Goal: Transaction & Acquisition: Download file/media

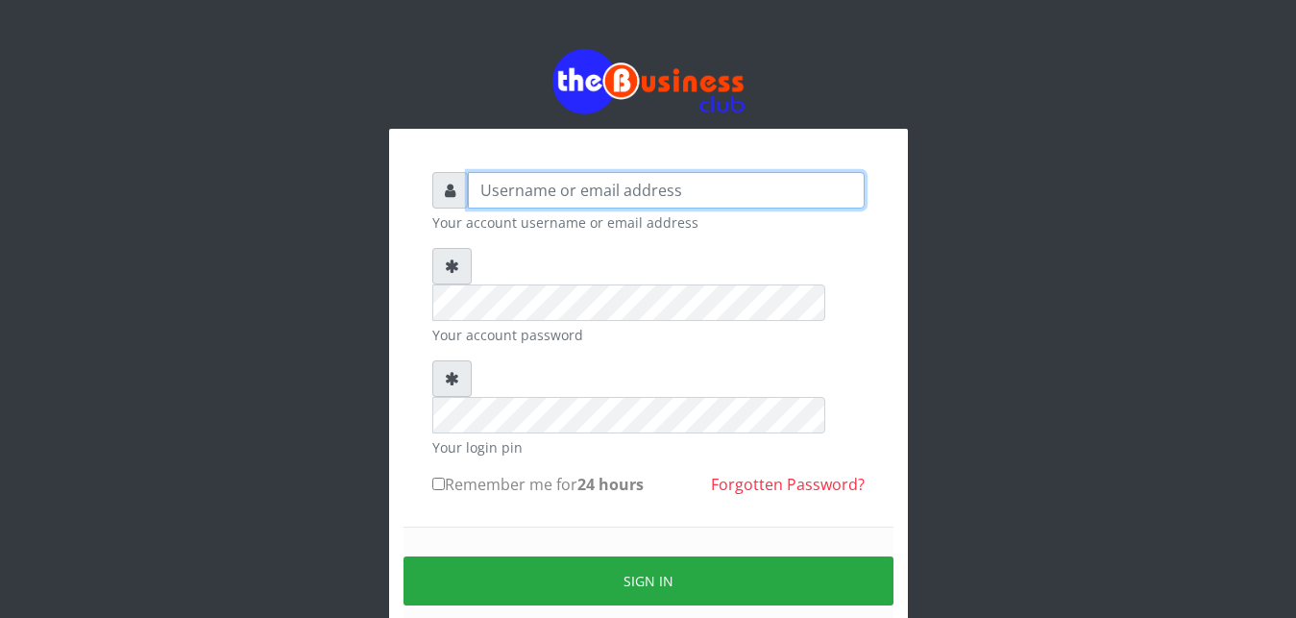
click at [537, 184] on input "text" at bounding box center [666, 190] width 397 height 36
type input "abujah"
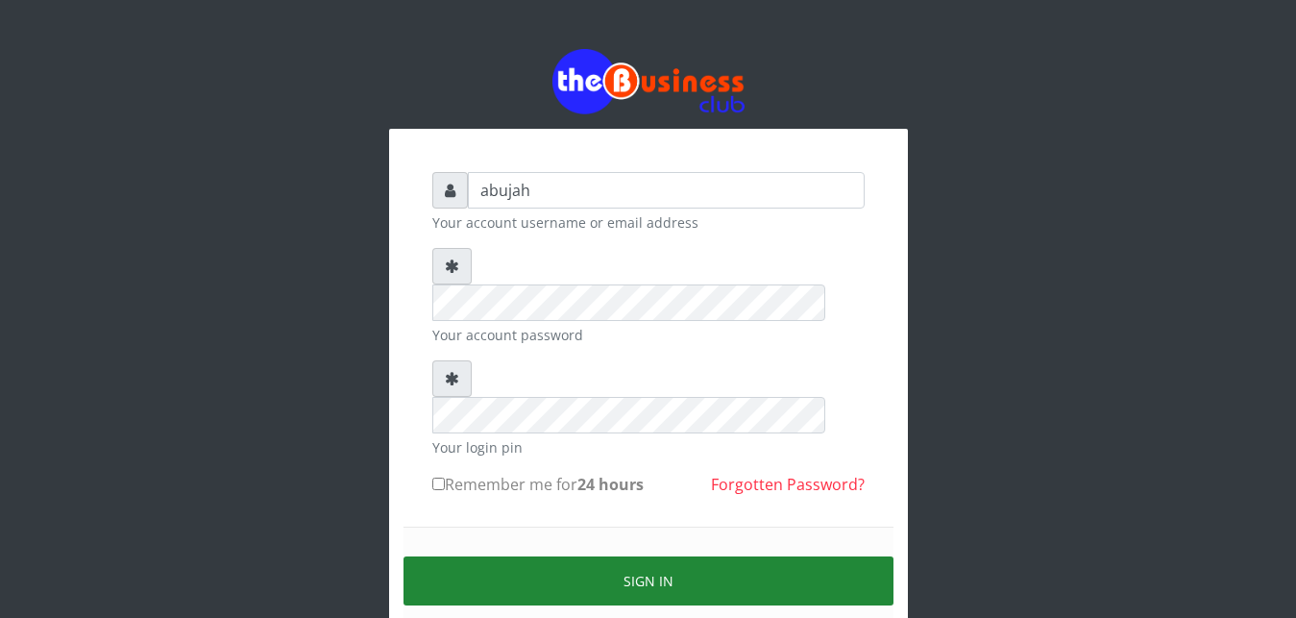
click at [644, 556] on button "Sign in" at bounding box center [648, 580] width 490 height 49
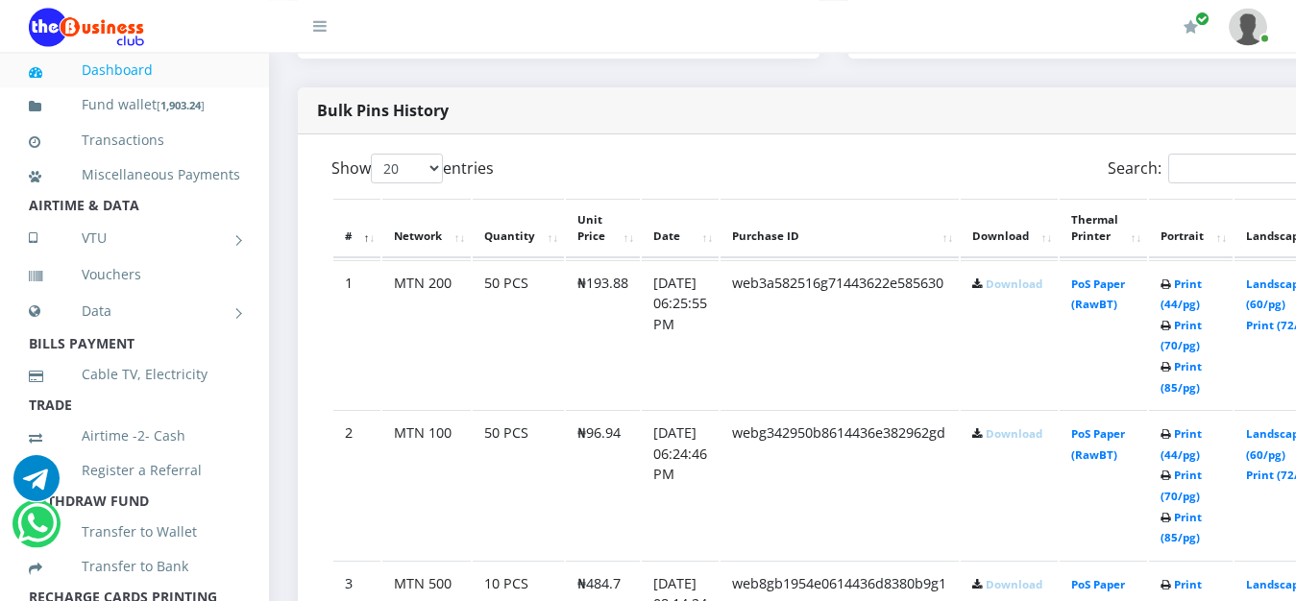
scroll to position [963, 0]
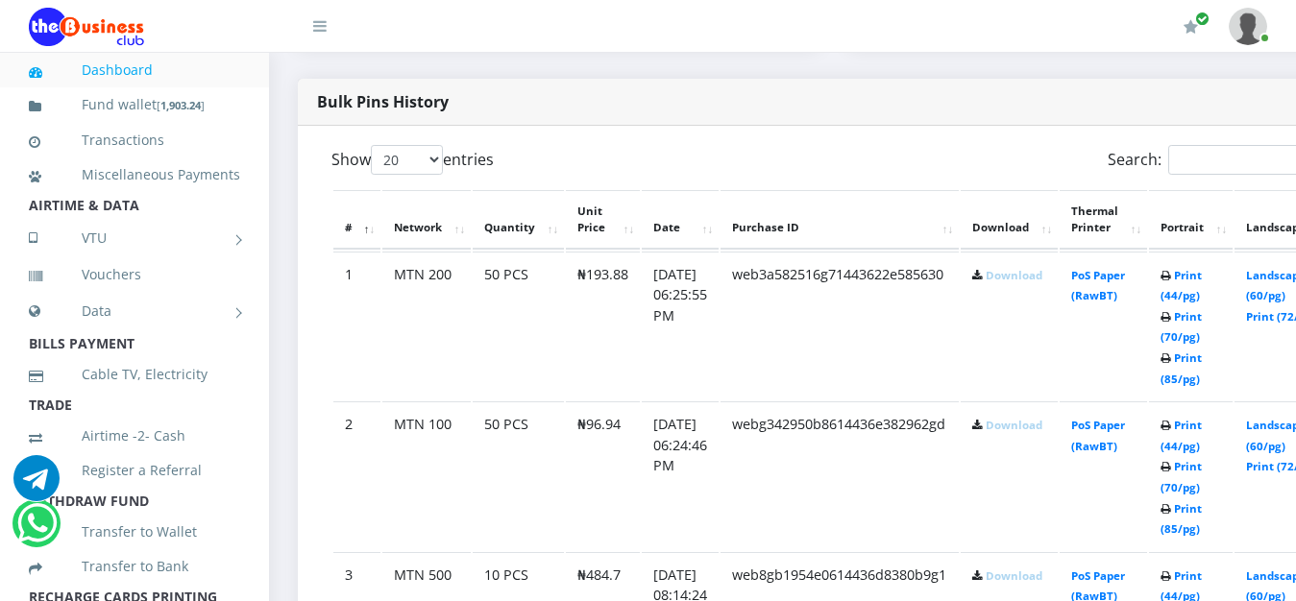
click at [1042, 432] on link "Download" at bounding box center [1013, 425] width 57 height 14
click at [1036, 280] on link "Download" at bounding box center [1013, 275] width 57 height 14
